Goal: Information Seeking & Learning: Find specific fact

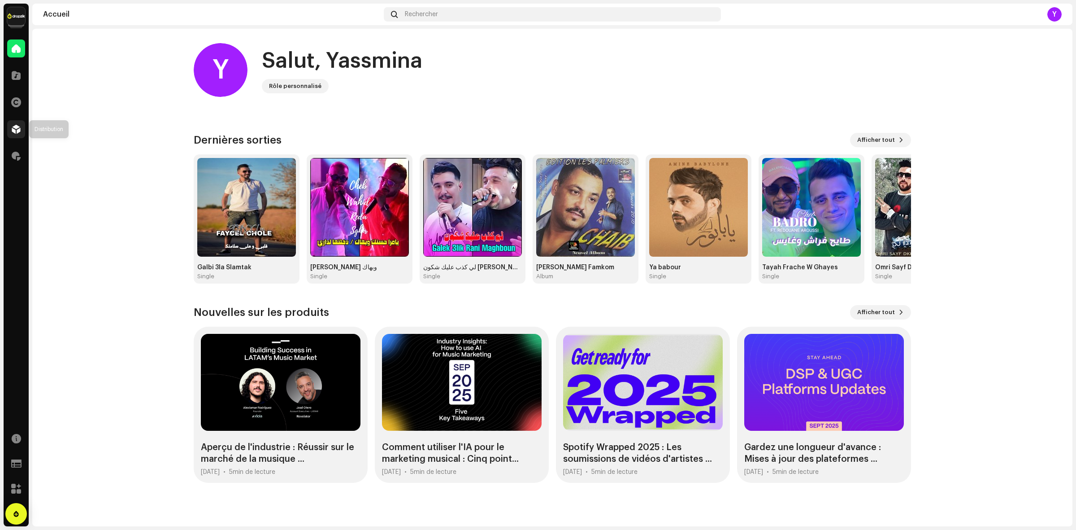
click at [10, 131] on div at bounding box center [16, 129] width 18 height 18
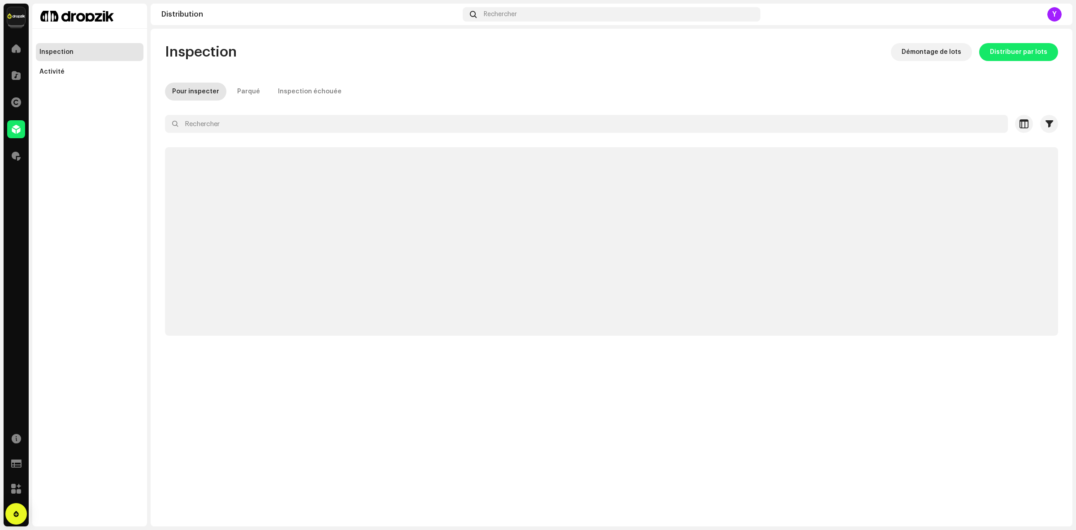
click at [274, 138] on div at bounding box center [611, 140] width 893 height 14
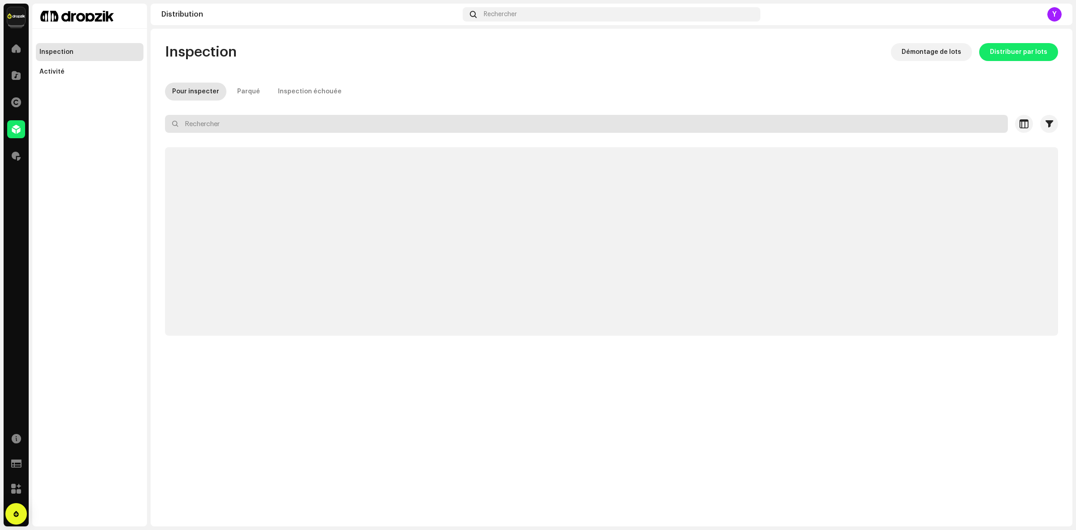
click at [256, 119] on input "text" at bounding box center [586, 124] width 843 height 18
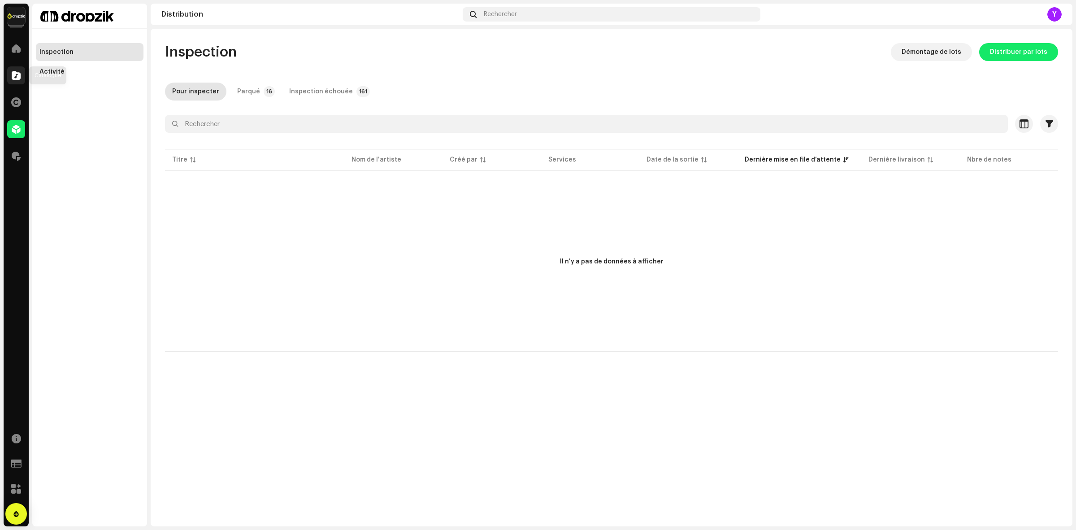
click at [13, 79] on span at bounding box center [16, 75] width 9 height 7
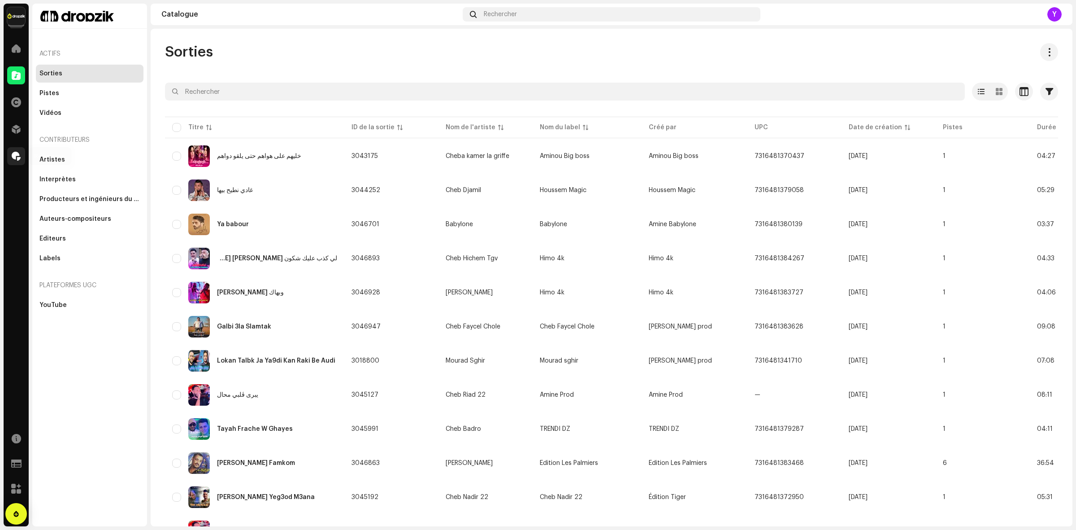
click at [18, 155] on span at bounding box center [16, 155] width 9 height 7
click at [15, 152] on span at bounding box center [16, 155] width 9 height 7
click at [14, 133] on div at bounding box center [16, 129] width 18 height 18
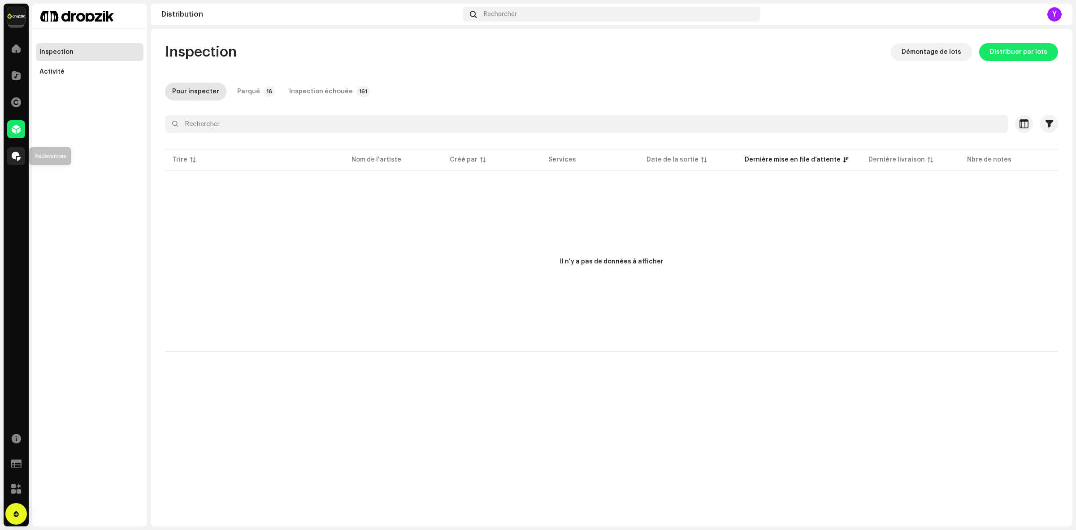
click at [10, 160] on div at bounding box center [16, 156] width 18 height 18
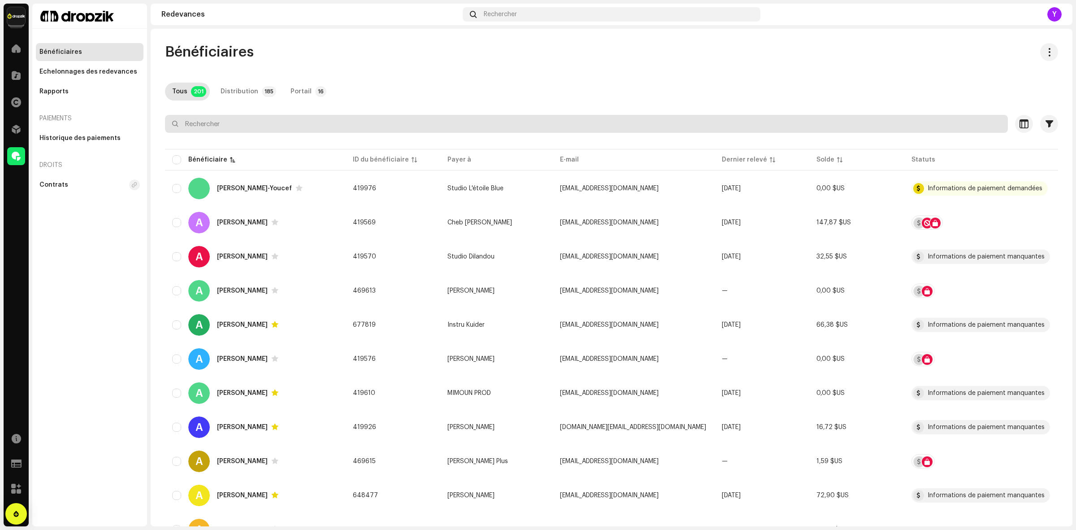
click at [220, 128] on input "text" at bounding box center [586, 124] width 843 height 18
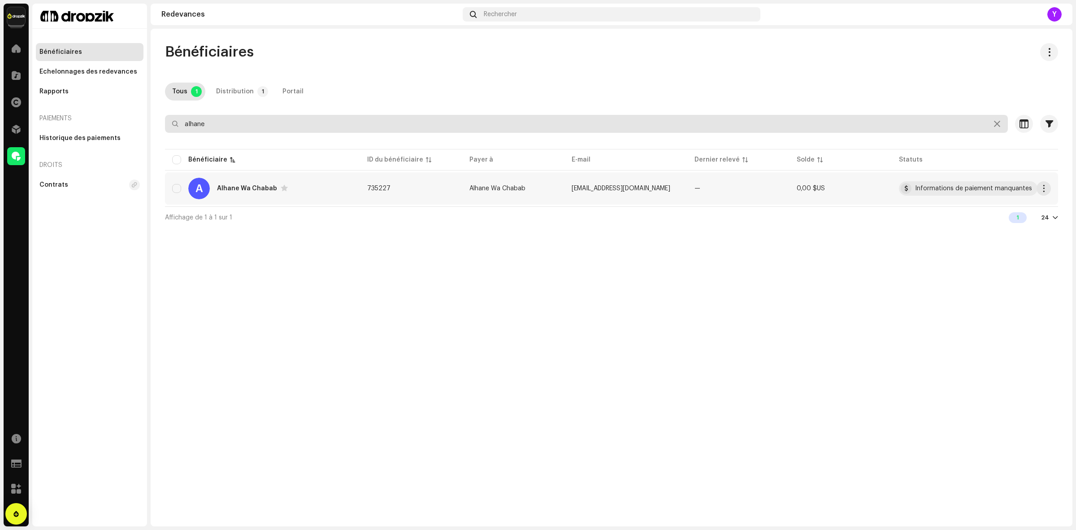
type input "alhane"
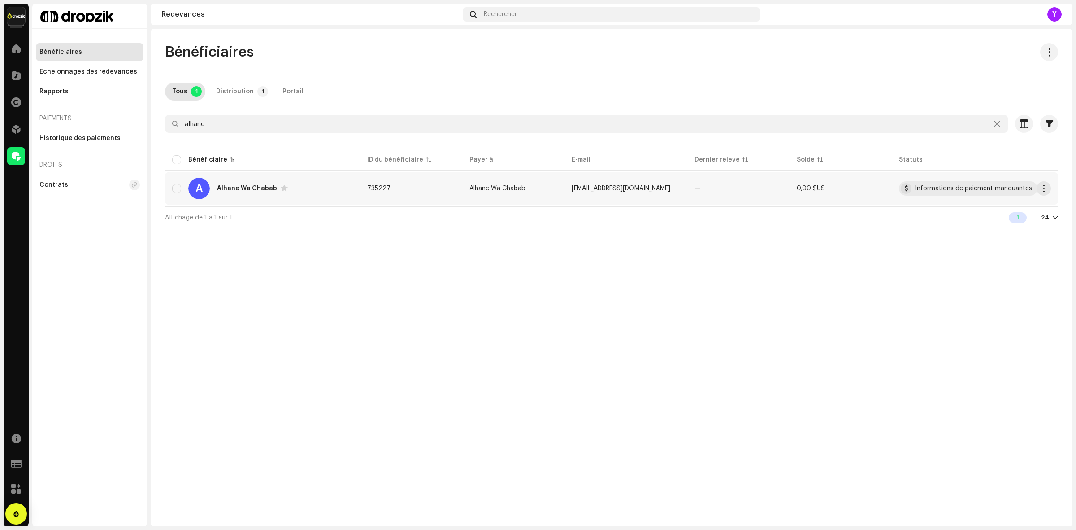
click at [252, 193] on div "A Alhane Wa Chabab" at bounding box center [262, 189] width 181 height 22
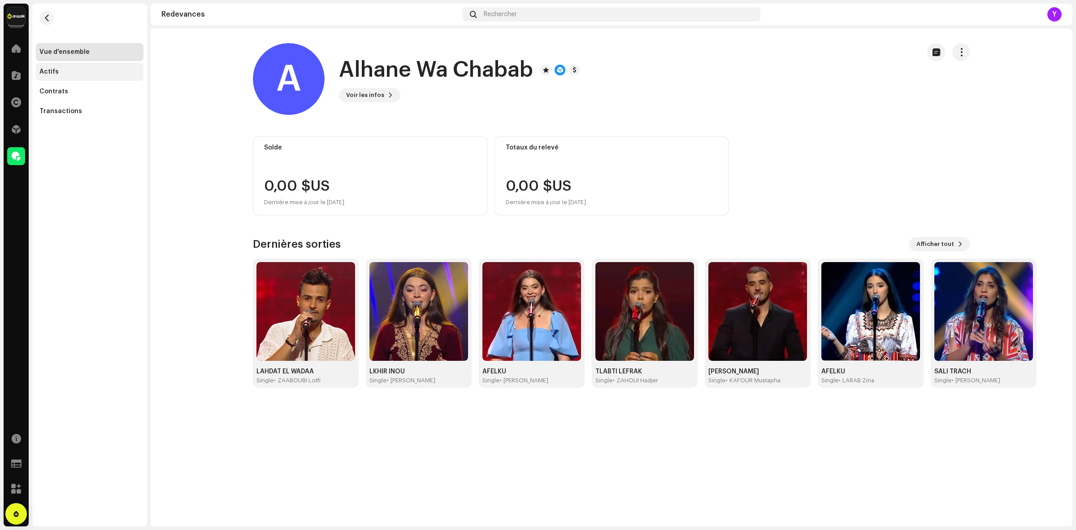
click at [66, 74] on div "Actifs" at bounding box center [89, 71] width 100 height 7
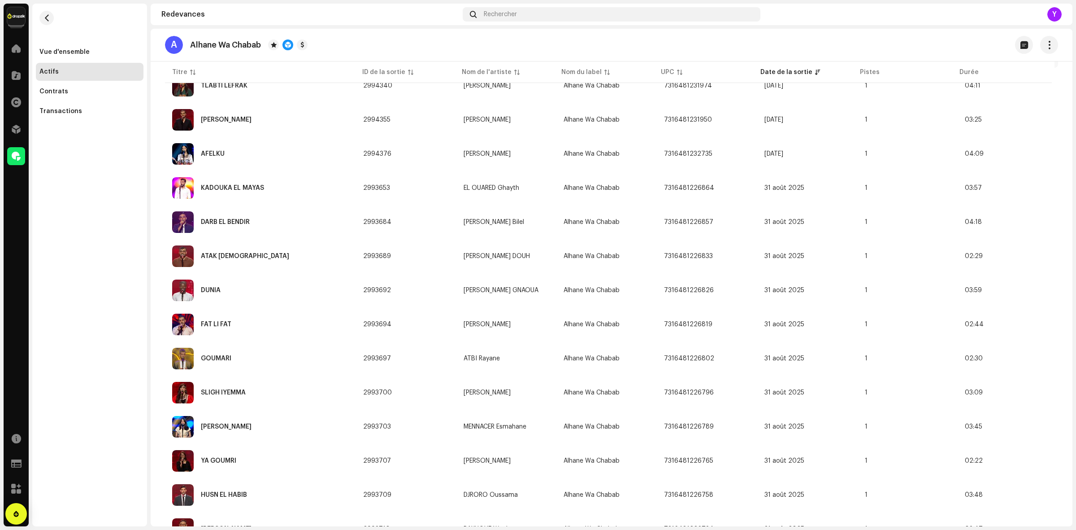
scroll to position [240, 0]
drag, startPoint x: 452, startPoint y: 290, endPoint x: 533, endPoint y: 286, distance: 80.8
click at [533, 286] on tr "DUNIA 2993692 [PERSON_NAME] GNAOUA Alhane Wa Chabab 7316481226826 31 août 2025 …" at bounding box center [611, 290] width 893 height 32
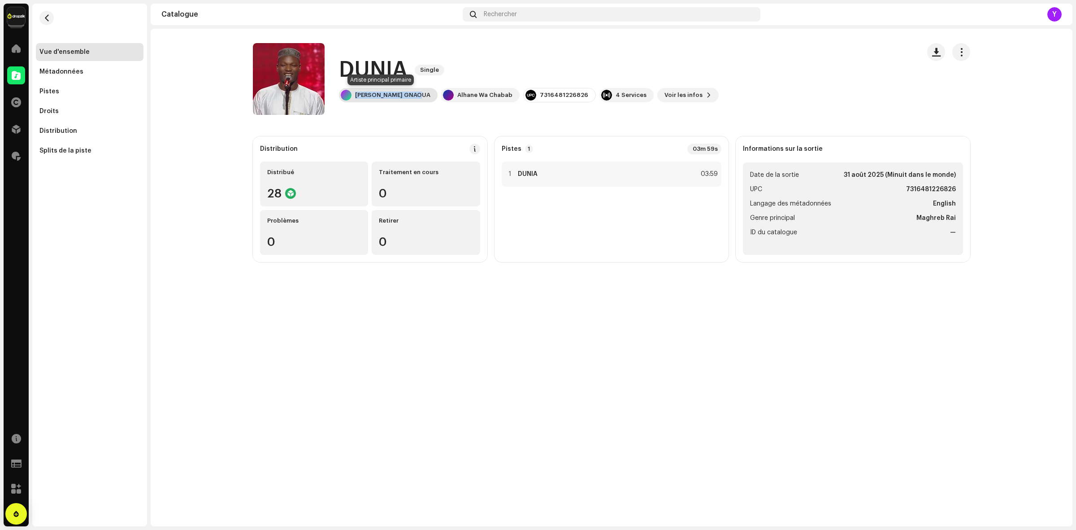
drag, startPoint x: 353, startPoint y: 96, endPoint x: 419, endPoint y: 99, distance: 66.4
click at [419, 99] on div "[PERSON_NAME] GNAOUA" at bounding box center [388, 95] width 99 height 14
